Goal: Information Seeking & Learning: Learn about a topic

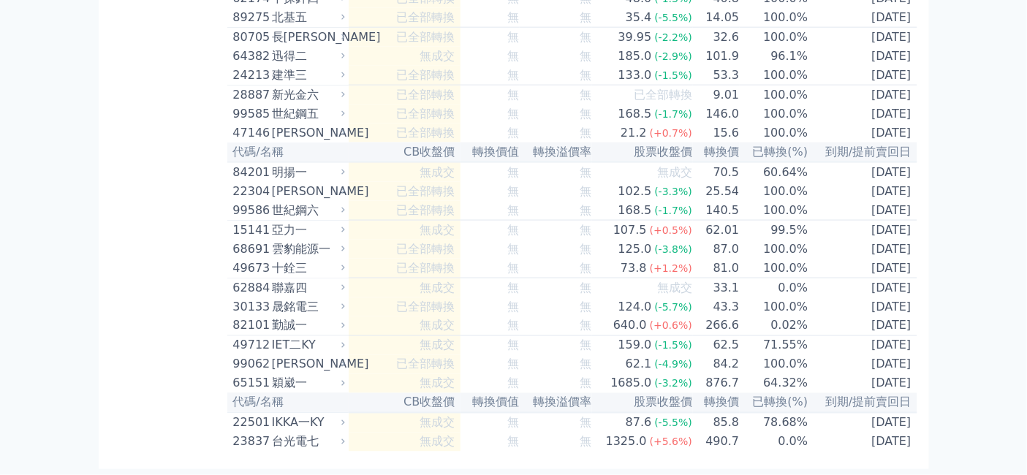
scroll to position [10868, 0]
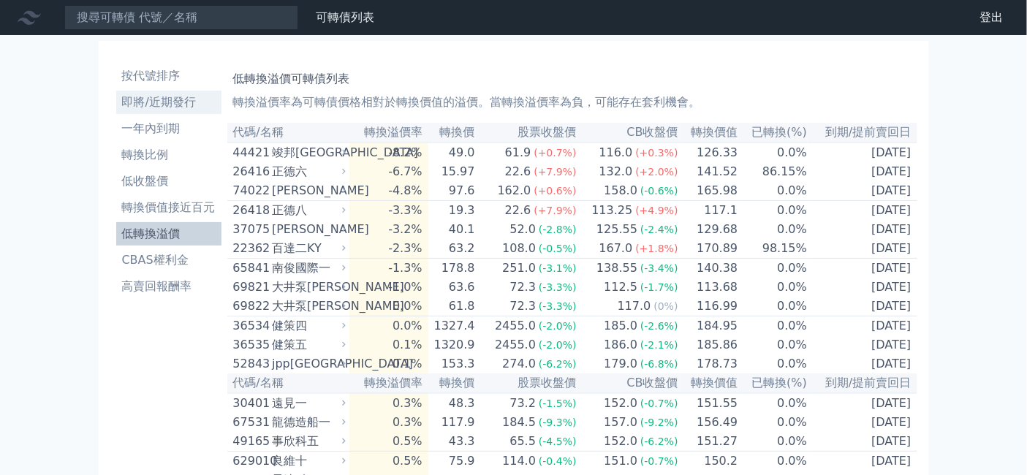
click at [116, 111] on li "即將/近期發行" at bounding box center [168, 103] width 105 height 18
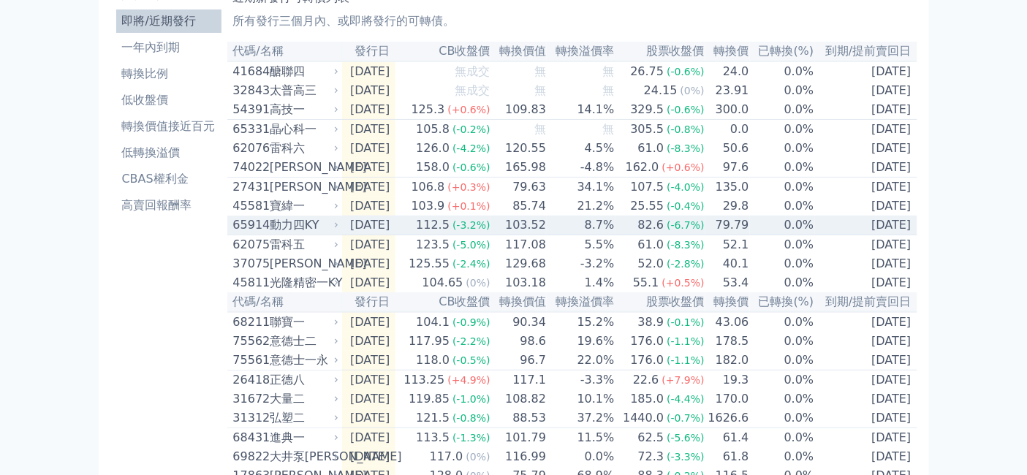
scroll to position [162, 0]
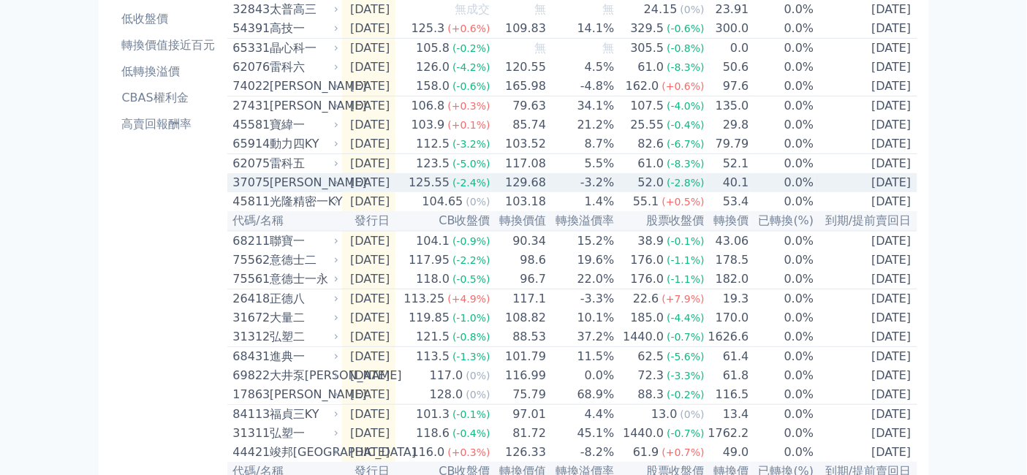
click at [270, 191] on div "[PERSON_NAME]" at bounding box center [303, 183] width 67 height 18
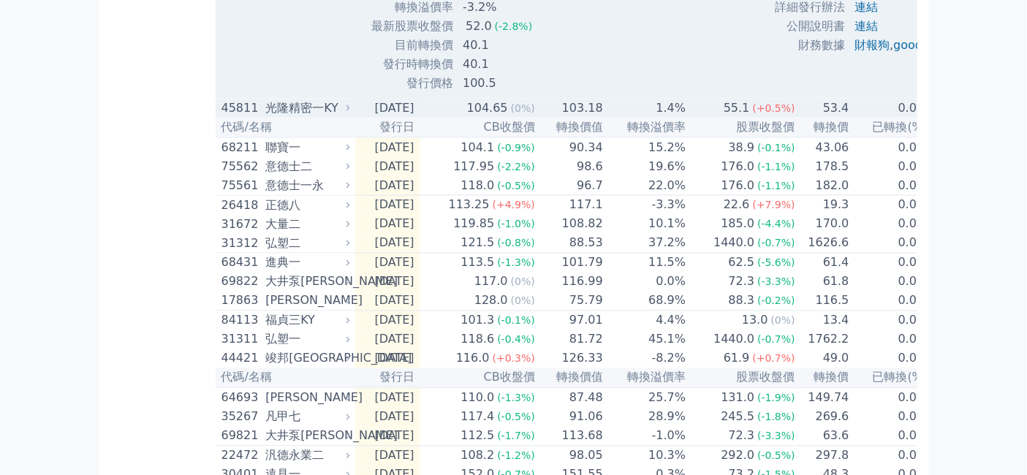
scroll to position [893, 0]
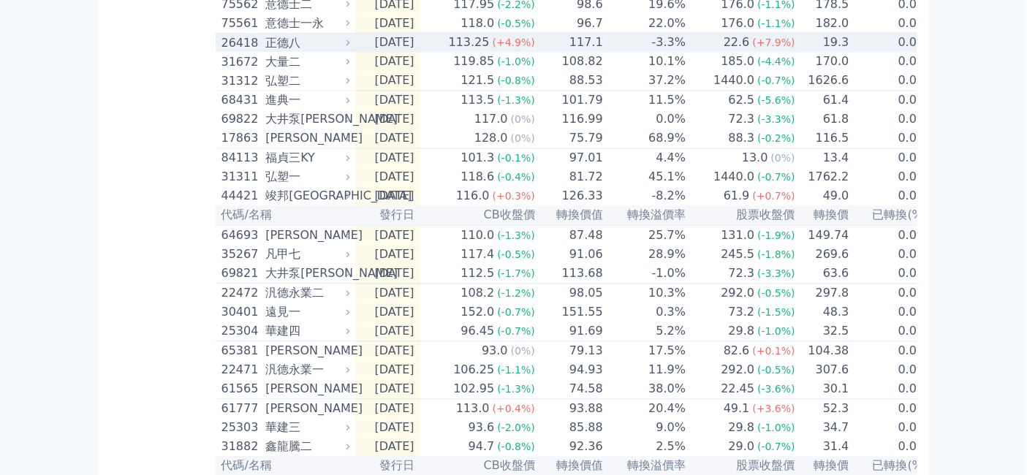
click at [265, 52] on div "正德八" at bounding box center [305, 43] width 81 height 18
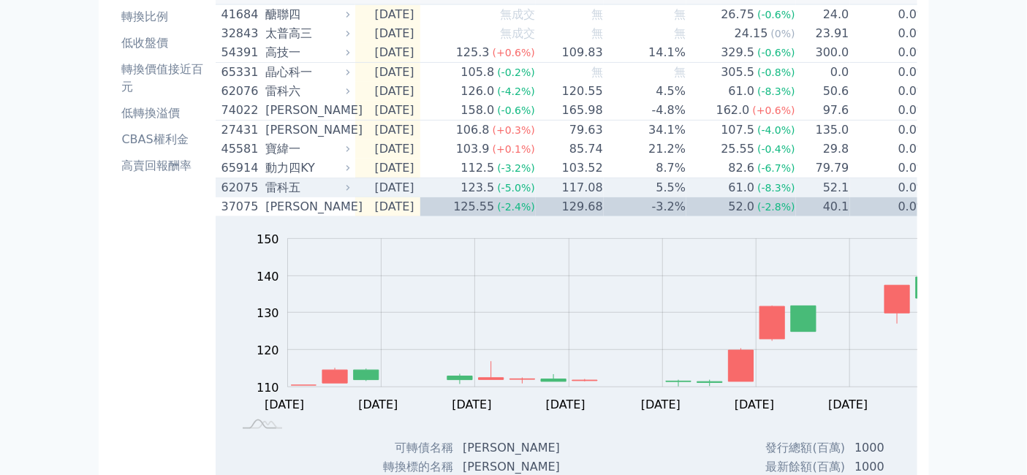
scroll to position [124, 0]
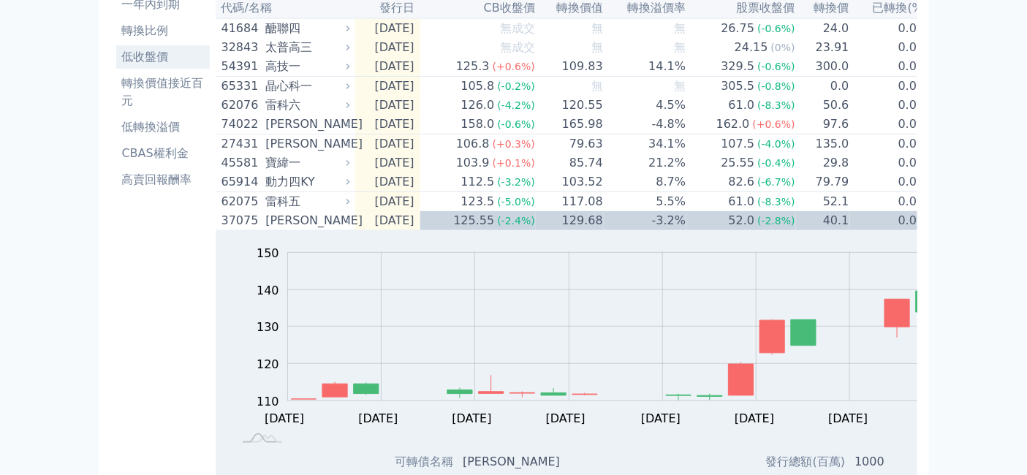
click at [116, 66] on li "低收盤價" at bounding box center [163, 57] width 94 height 18
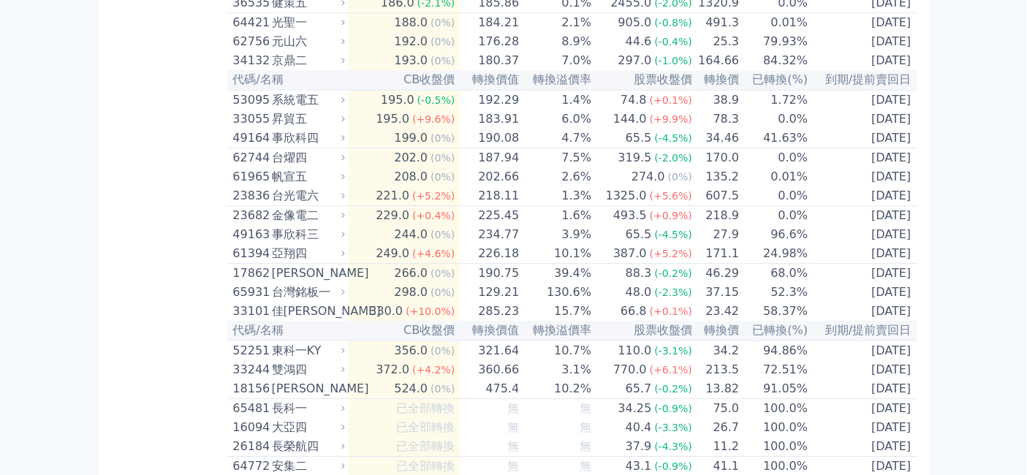
scroll to position [6902, 0]
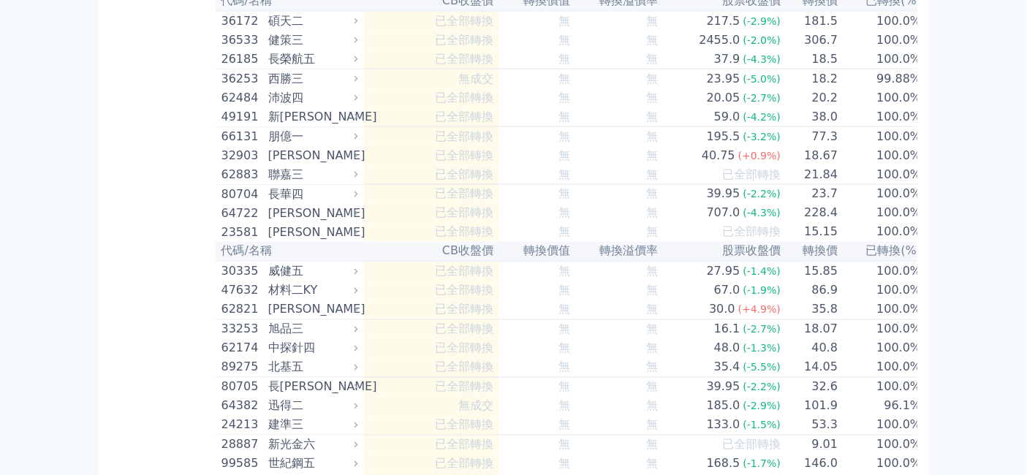
scroll to position [8201, 0]
